Goal: Information Seeking & Learning: Learn about a topic

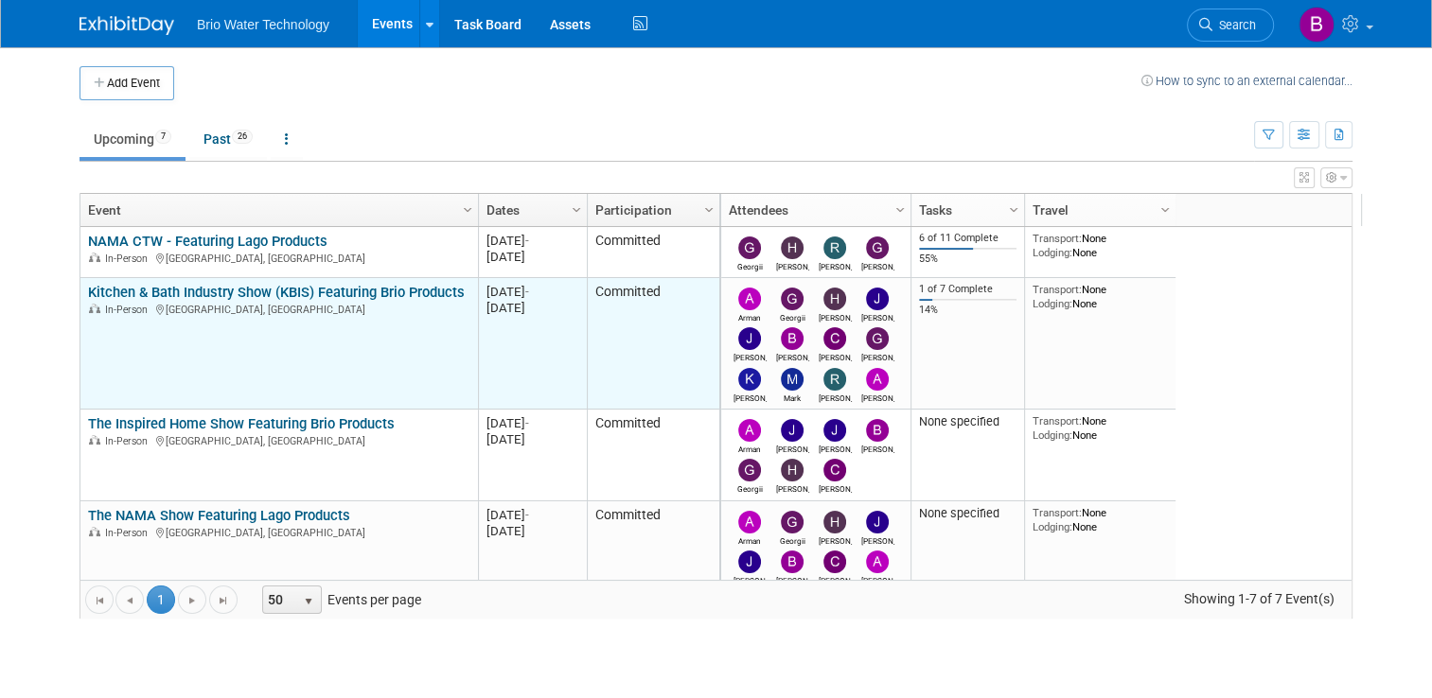
click at [216, 293] on link "Kitchen & Bath Industry Show (KBIS) Featuring Brio Products" at bounding box center [276, 292] width 377 height 17
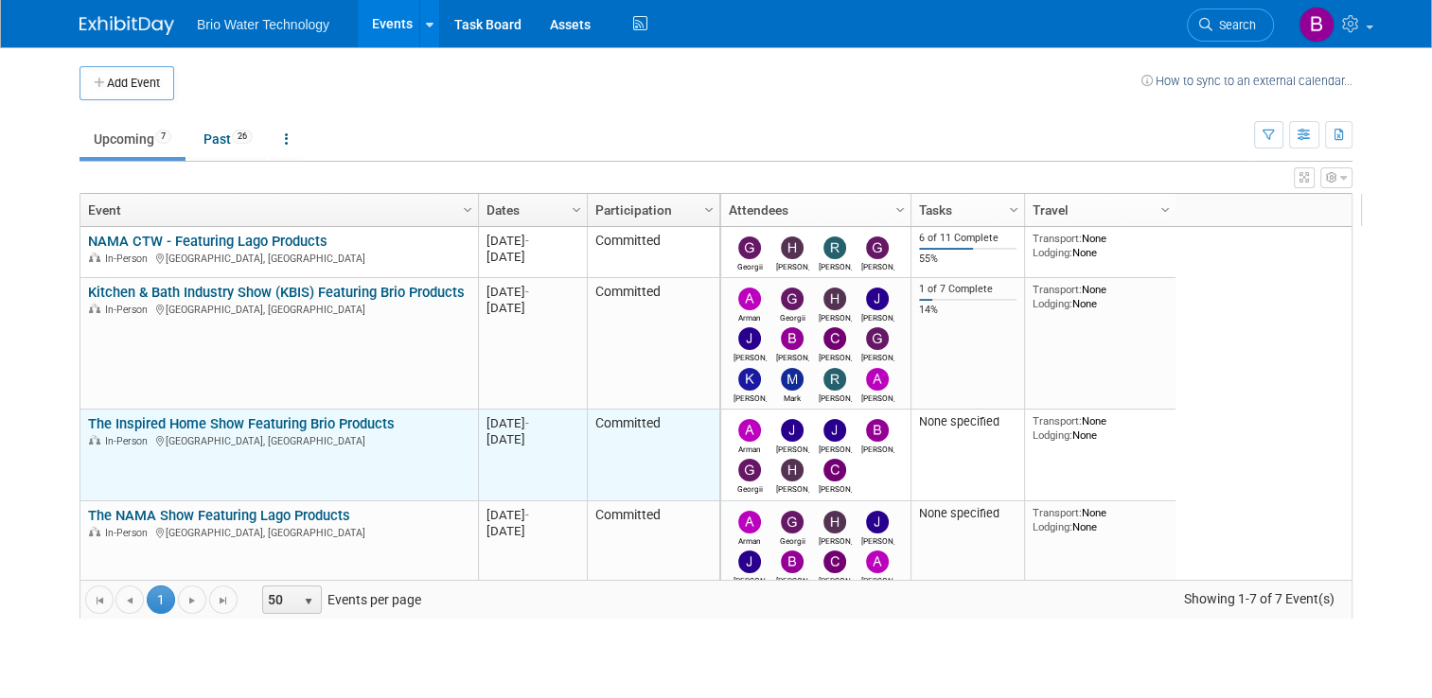
click at [159, 429] on link "The Inspired Home Show Featuring Brio Products" at bounding box center [241, 423] width 307 height 17
